Goal: Transaction & Acquisition: Purchase product/service

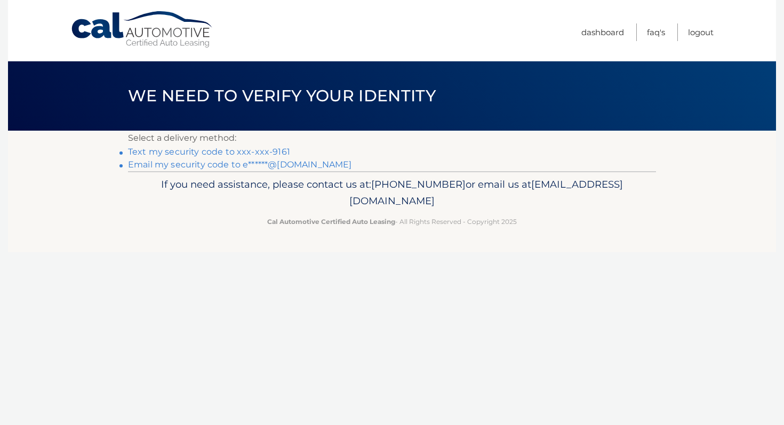
click at [266, 151] on link "Text my security code to xxx-xxx-9161" at bounding box center [209, 152] width 162 height 10
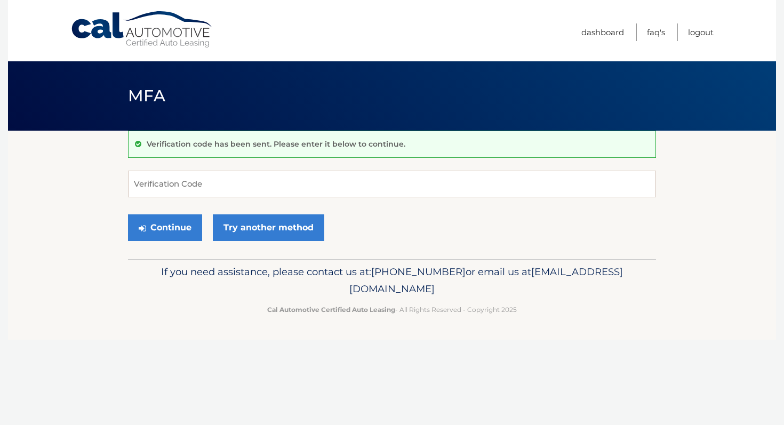
click at [260, 201] on form "Verification Code Continue Try another method" at bounding box center [392, 209] width 528 height 76
click at [260, 185] on input "Verification Code" at bounding box center [392, 184] width 528 height 27
type input "775185"
click at [189, 230] on button "Continue" at bounding box center [165, 227] width 74 height 27
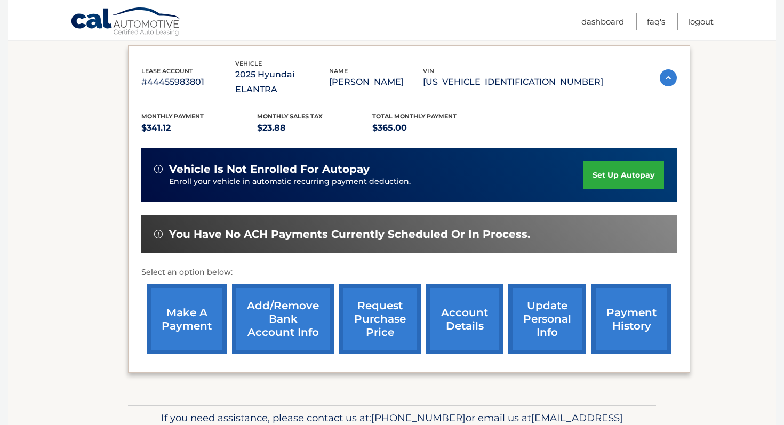
scroll to position [189, 0]
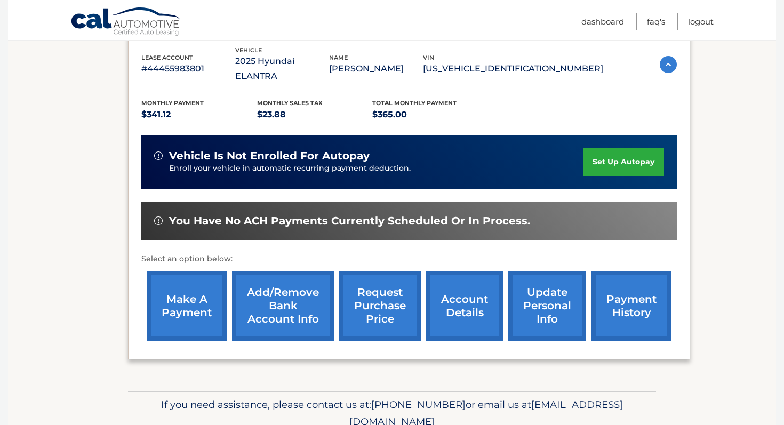
click at [209, 287] on link "make a payment" at bounding box center [187, 306] width 80 height 70
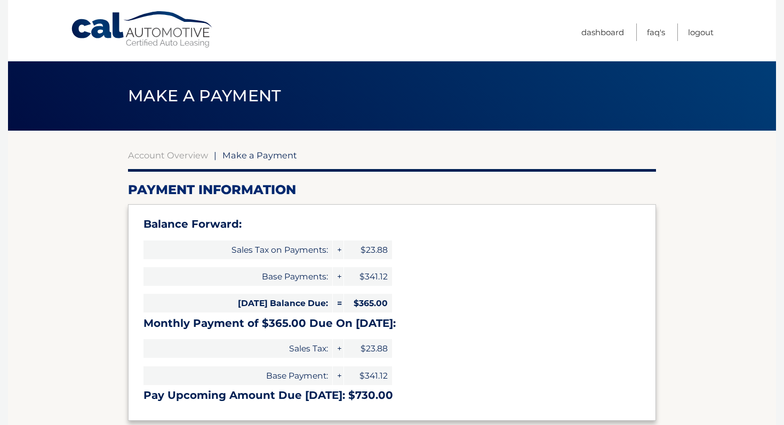
select select "MjYwNzZiOTYtY2VlYi00MmYxLWJjZDMtODA5MGZkM2NmMDc5"
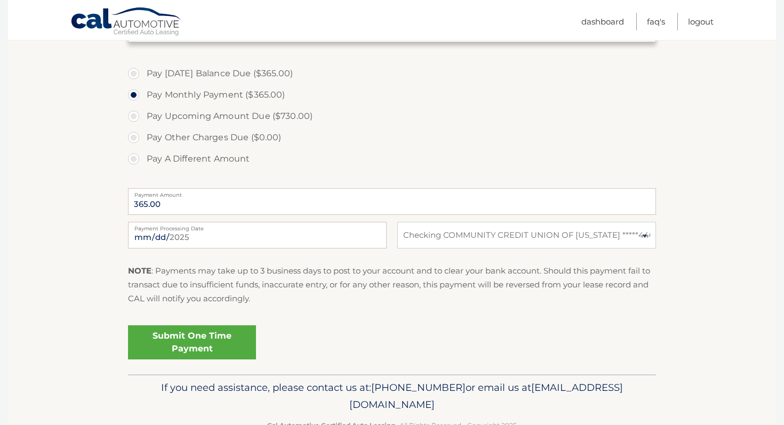
scroll to position [380, 0]
click at [206, 330] on link "Submit One Time Payment" at bounding box center [192, 341] width 128 height 34
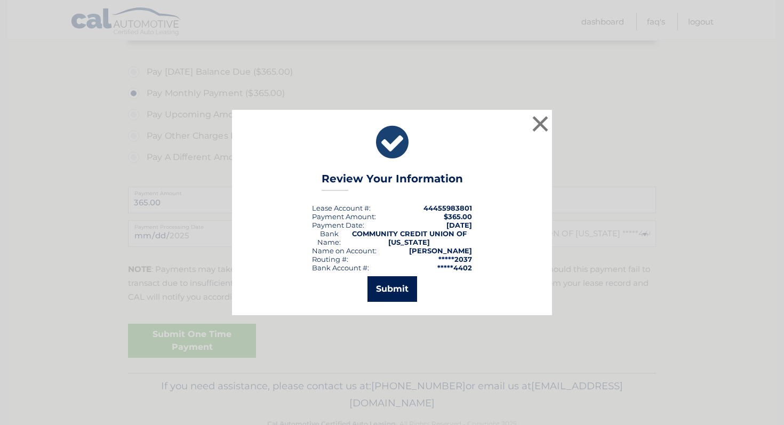
click at [396, 292] on button "Submit" at bounding box center [393, 289] width 50 height 26
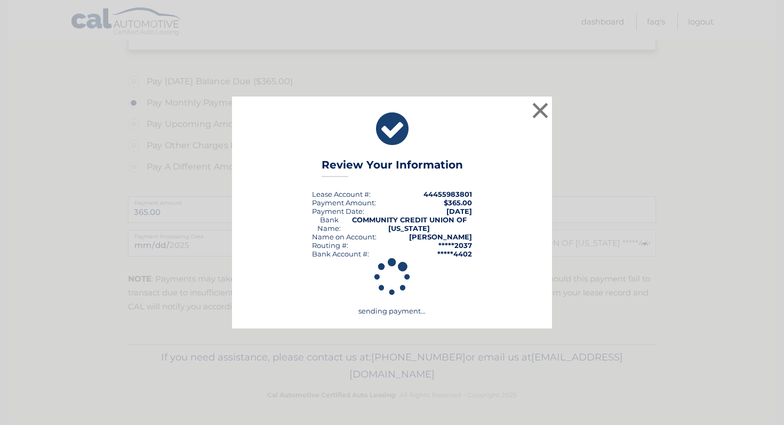
scroll to position [371, 0]
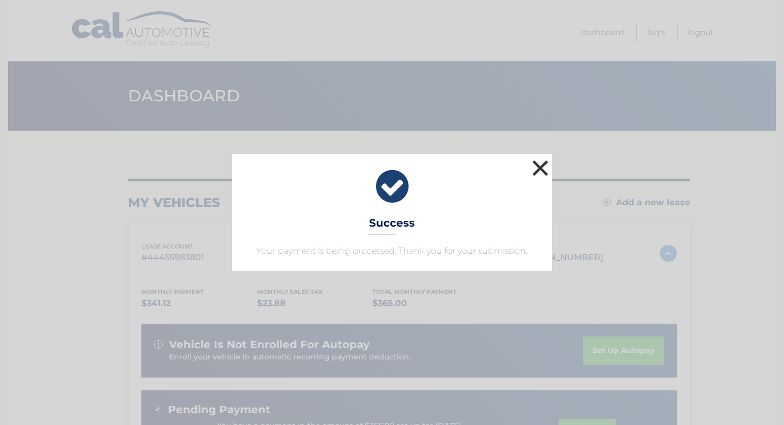
click at [540, 169] on button "×" at bounding box center [540, 167] width 21 height 21
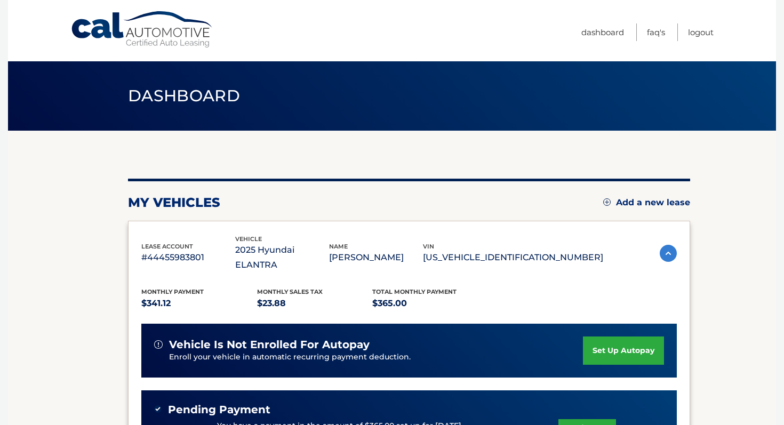
scroll to position [59, 0]
